Goal: Task Accomplishment & Management: Manage account settings

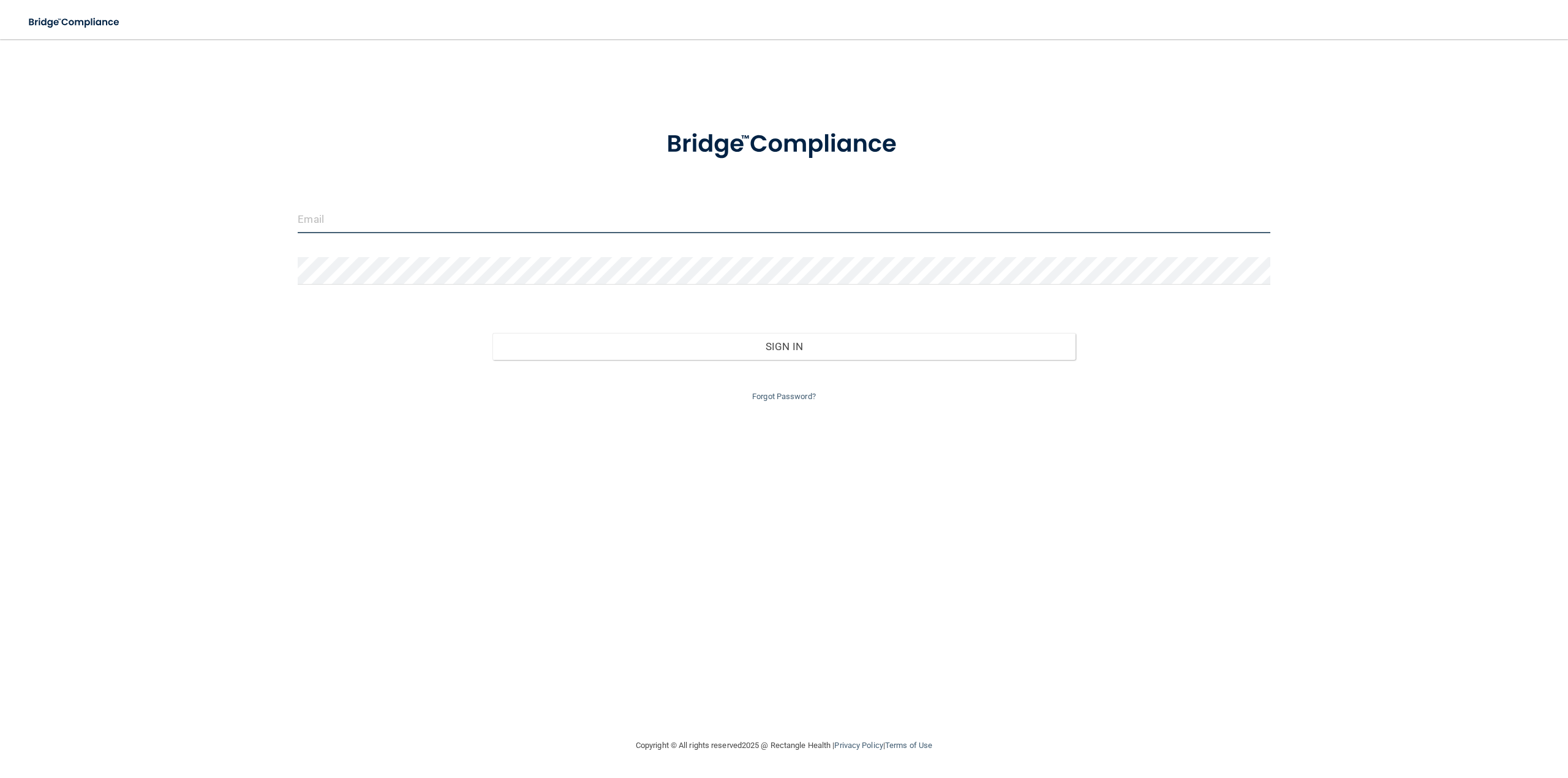
click at [351, 218] on input "email" at bounding box center [783, 220] width 971 height 28
type input "[PERSON_NAME][EMAIL_ADDRESS][DOMAIN_NAME]"
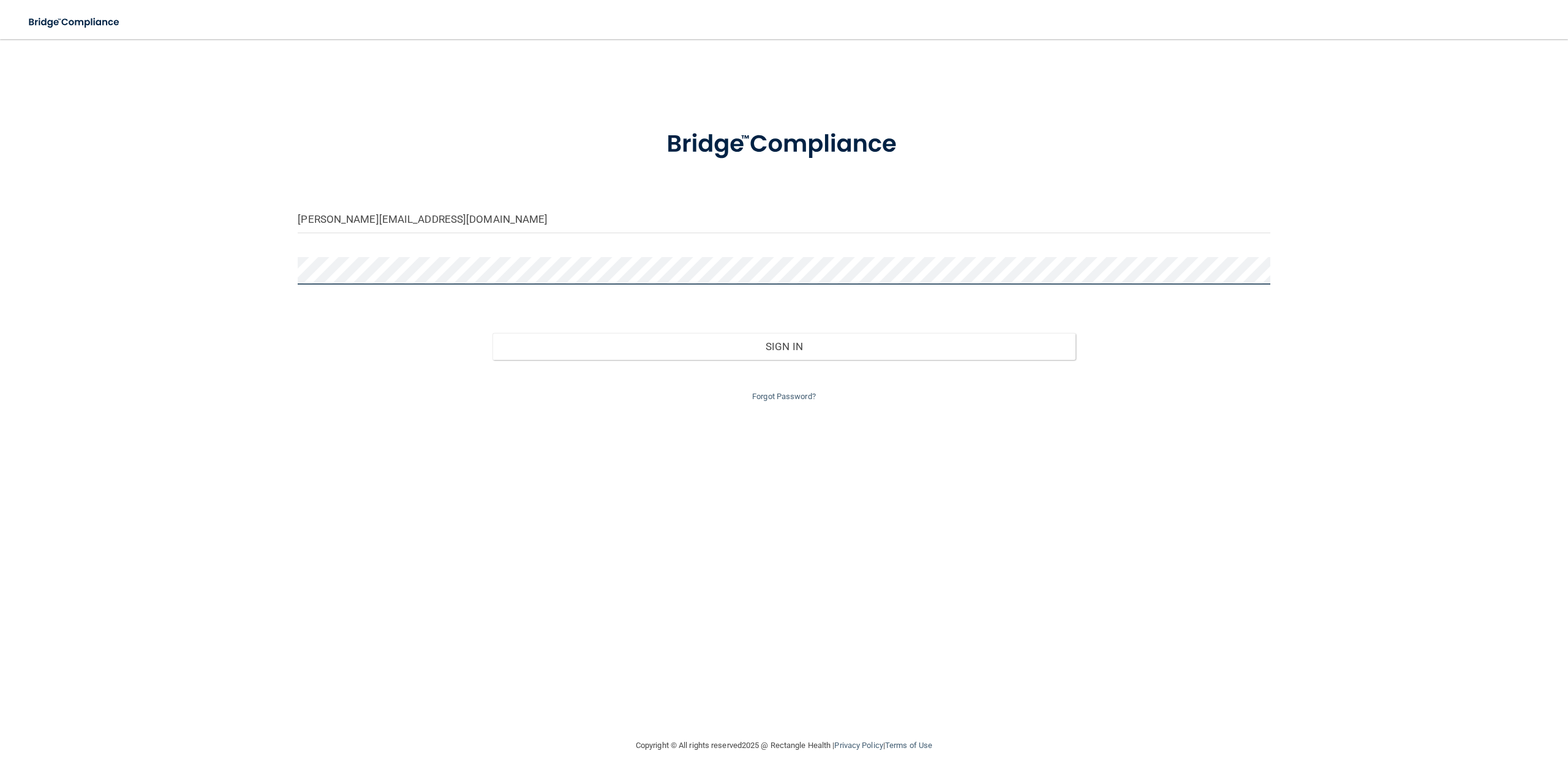
click at [493, 333] on button "Sign In" at bounding box center [784, 345] width 583 height 27
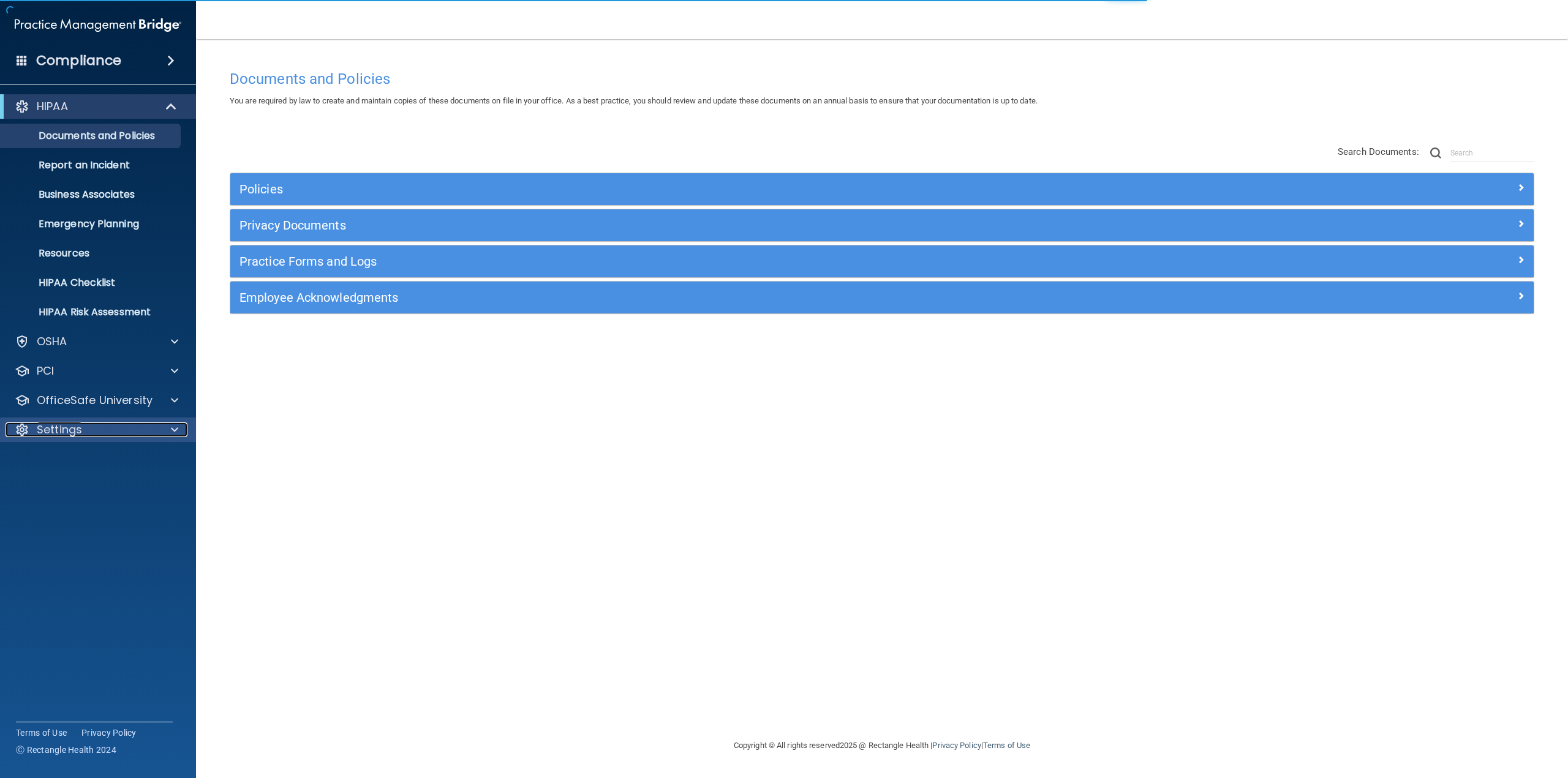
click at [85, 428] on div "Settings" at bounding box center [81, 430] width 152 height 15
click at [64, 485] on p "My Users" at bounding box center [92, 488] width 167 height 12
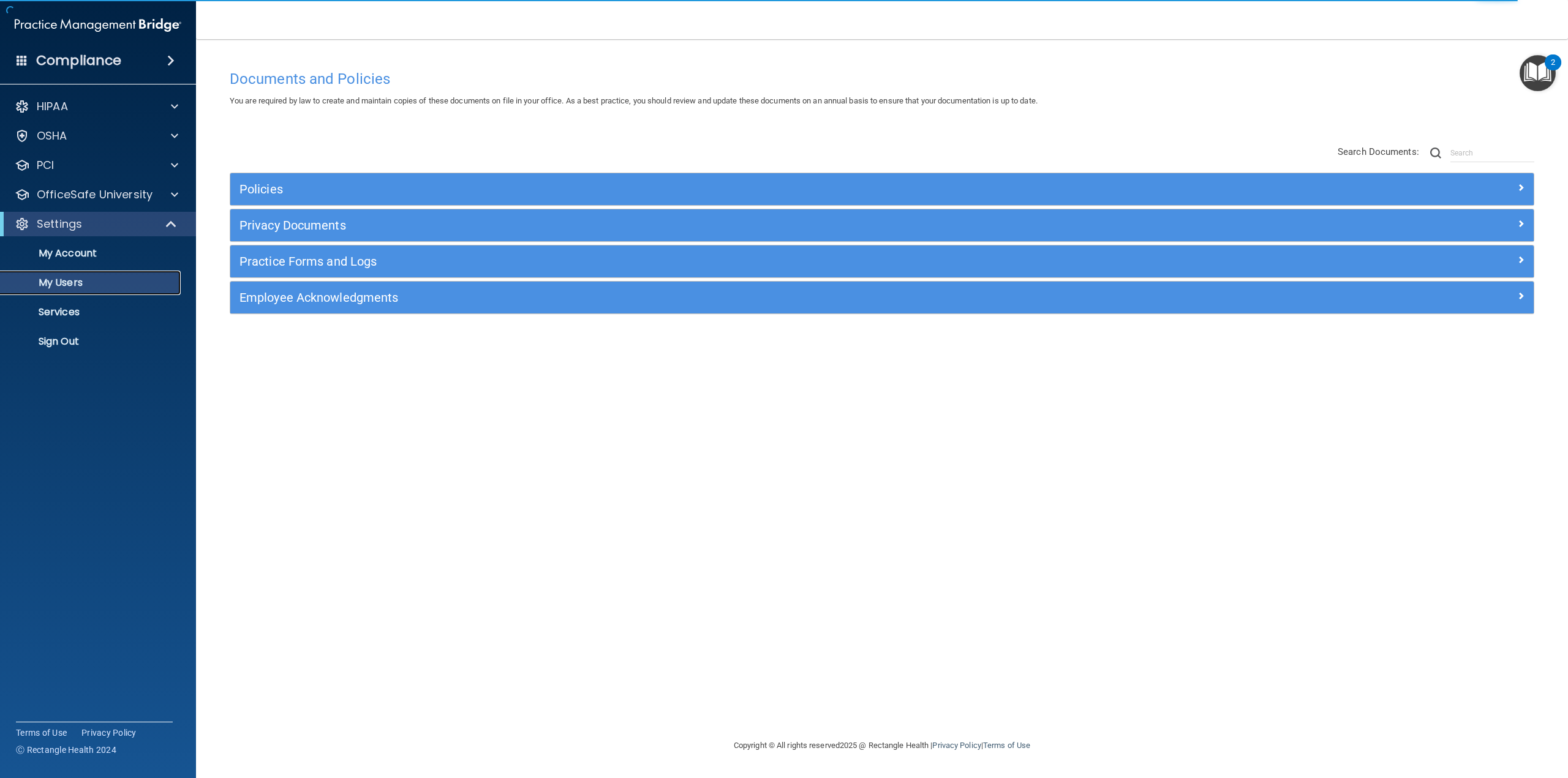
select select "20"
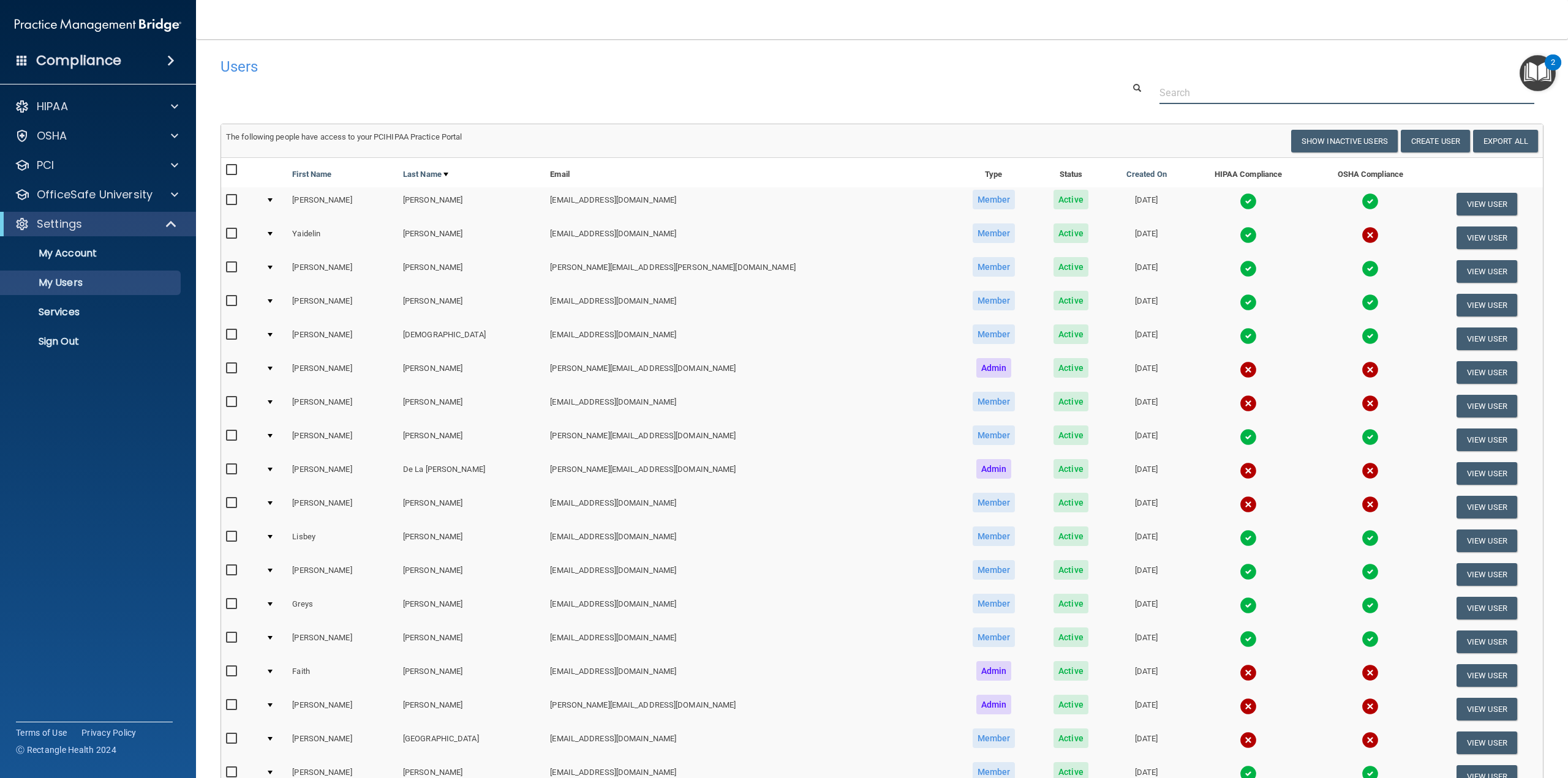
click at [1221, 98] on input "text" at bounding box center [1346, 93] width 375 height 23
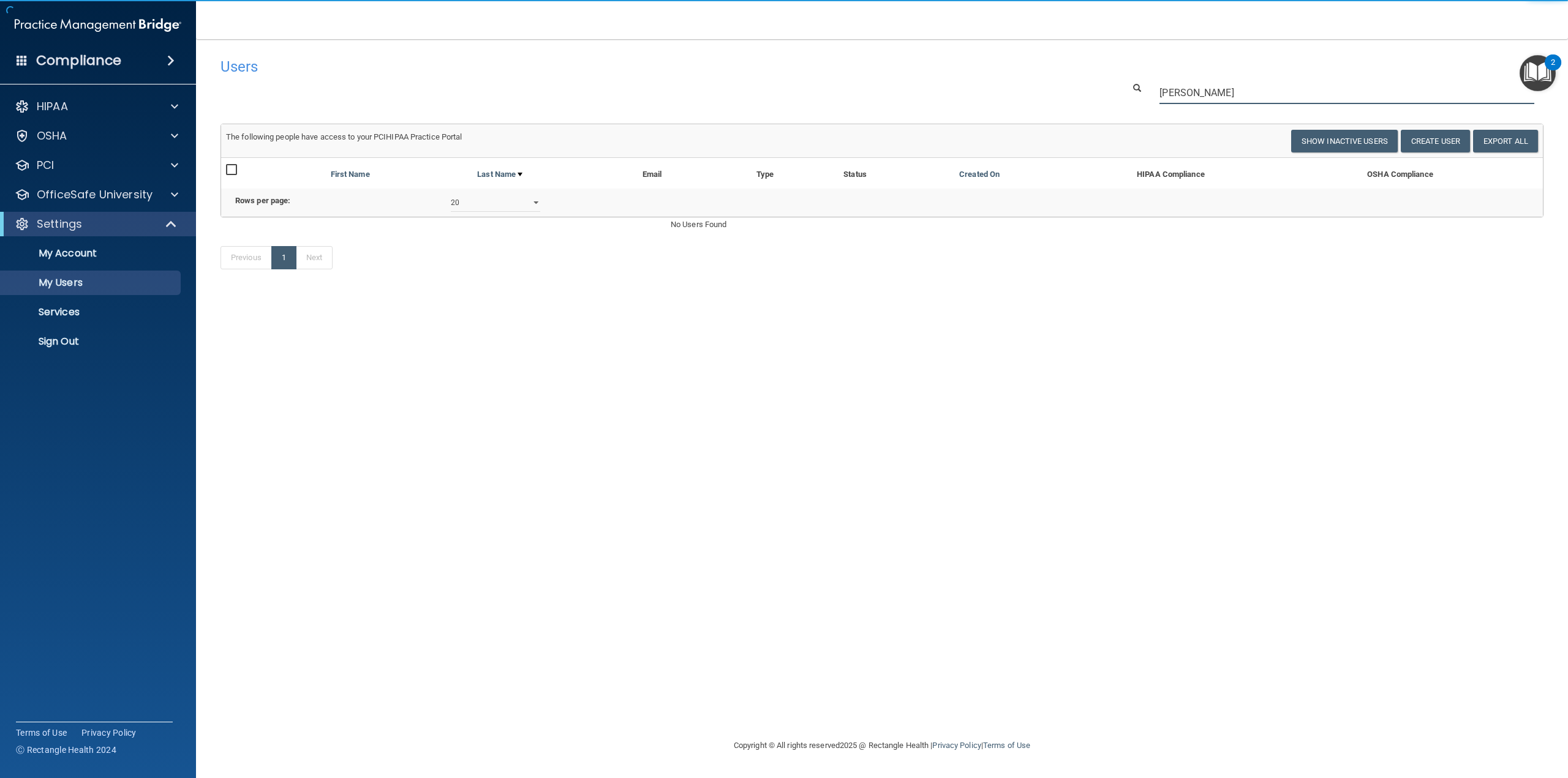
drag, startPoint x: 1187, startPoint y: 103, endPoint x: 1017, endPoint y: 152, distance: 176.9
click at [1017, 152] on div "Users Success! New user created. × Error! The user couldn't be created. × Succe…" at bounding box center [881, 170] width 1323 height 237
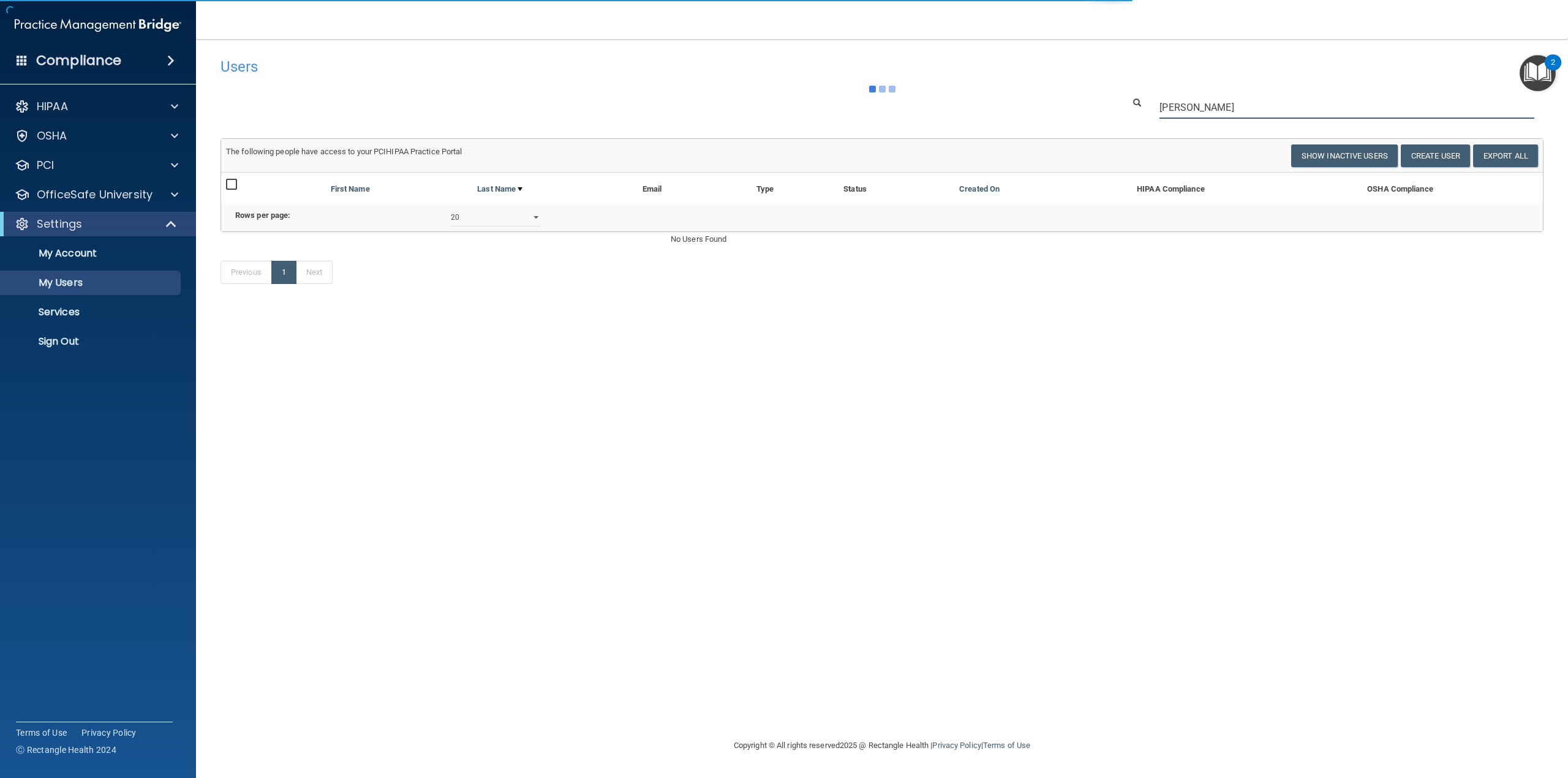
type input "[DEMOGRAPHIC_DATA]"
